Goal: Transaction & Acquisition: Purchase product/service

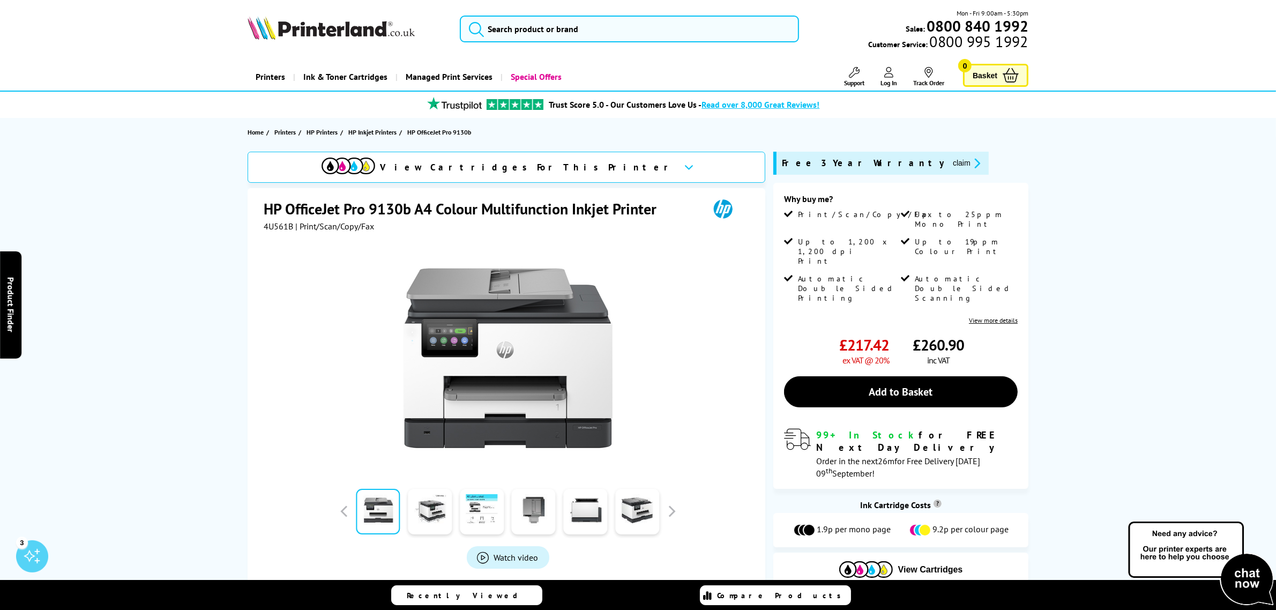
click at [950, 159] on button "claim" at bounding box center [967, 163] width 34 height 12
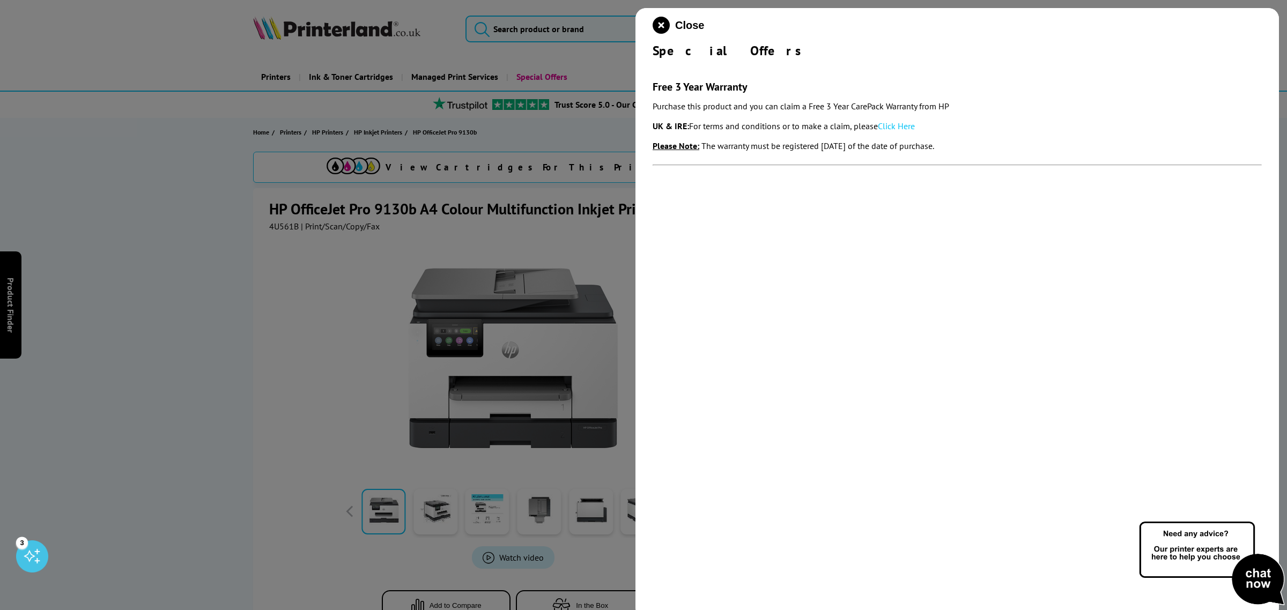
click at [900, 122] on link "Click Here" at bounding box center [896, 126] width 37 height 11
click at [660, 22] on icon "close modal" at bounding box center [660, 25] width 17 height 17
